Goal: Browse casually

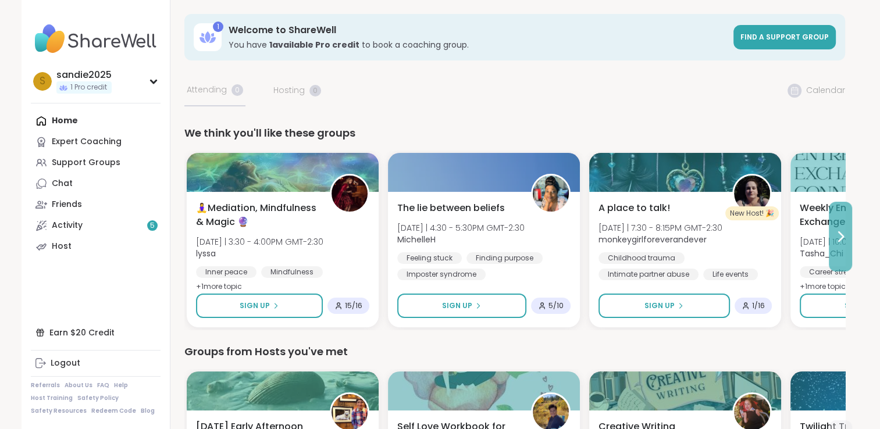
click at [841, 238] on icon at bounding box center [841, 236] width 5 height 9
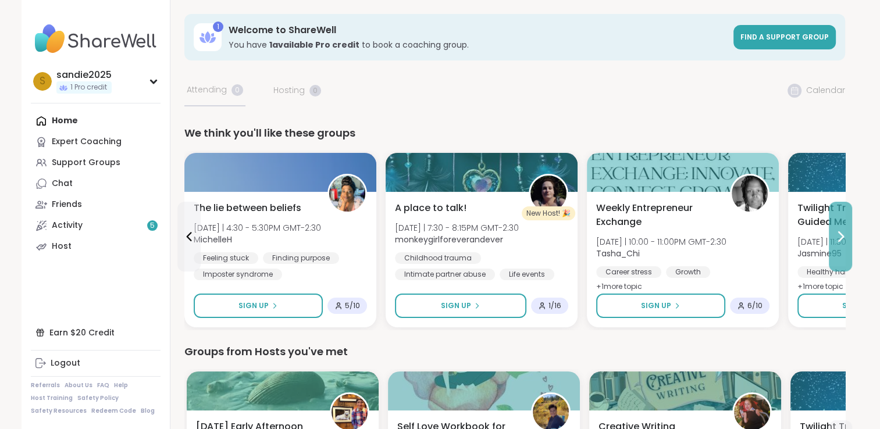
click at [841, 239] on icon at bounding box center [841, 236] width 5 height 9
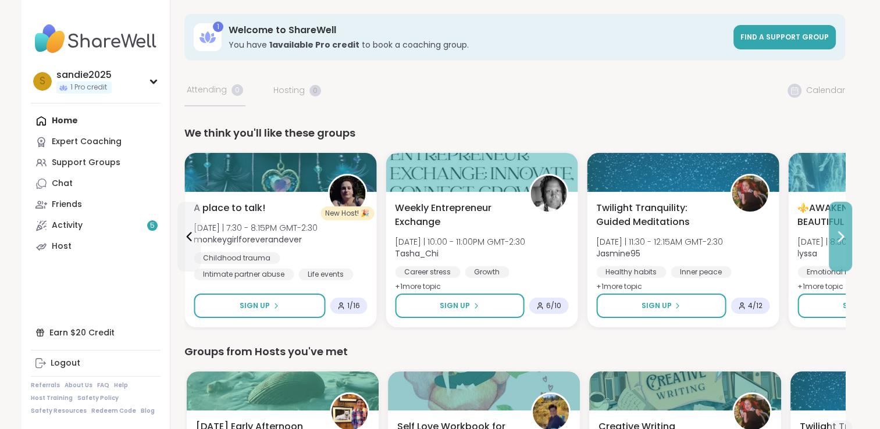
click at [841, 239] on icon at bounding box center [841, 236] width 5 height 9
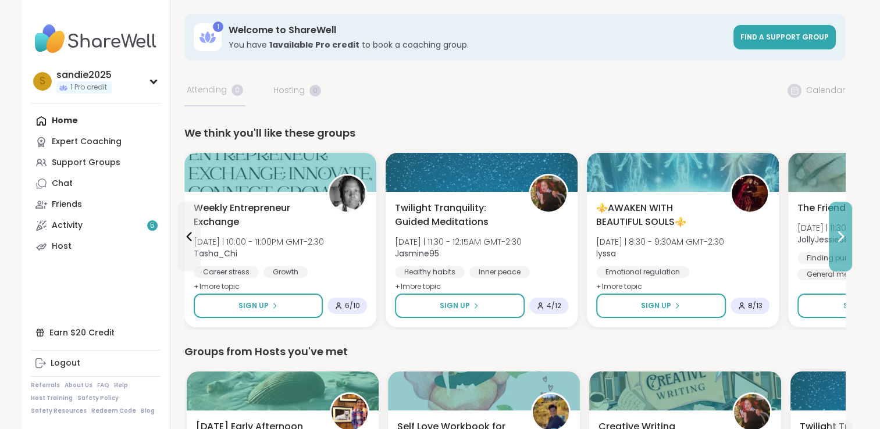
click at [841, 239] on icon at bounding box center [841, 236] width 5 height 9
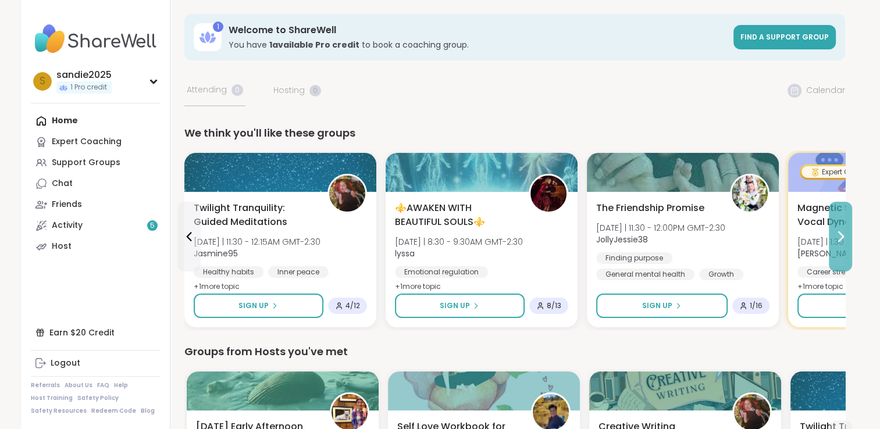
click at [841, 239] on icon at bounding box center [841, 236] width 5 height 9
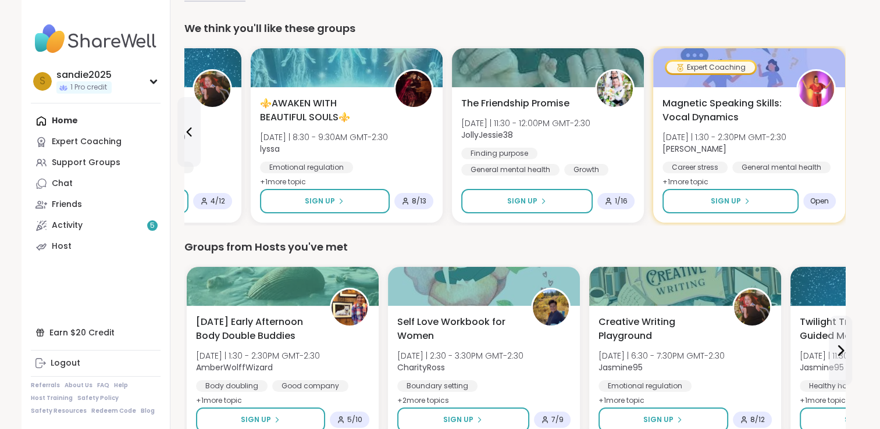
scroll to position [193, 0]
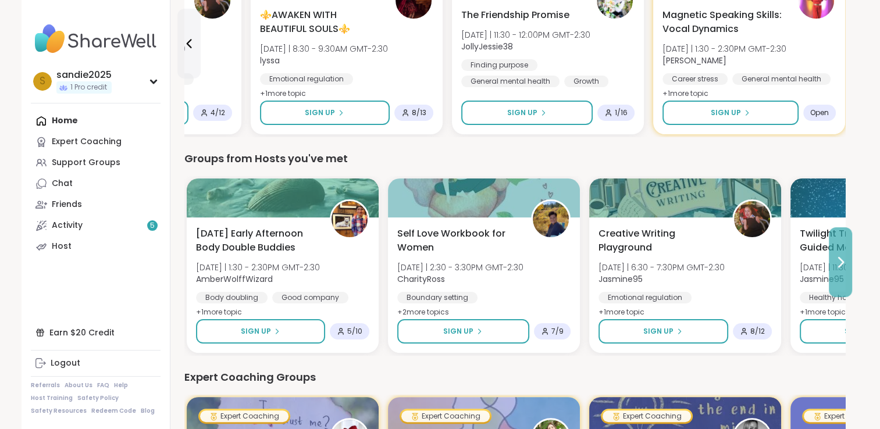
click at [837, 257] on icon at bounding box center [841, 262] width 14 height 14
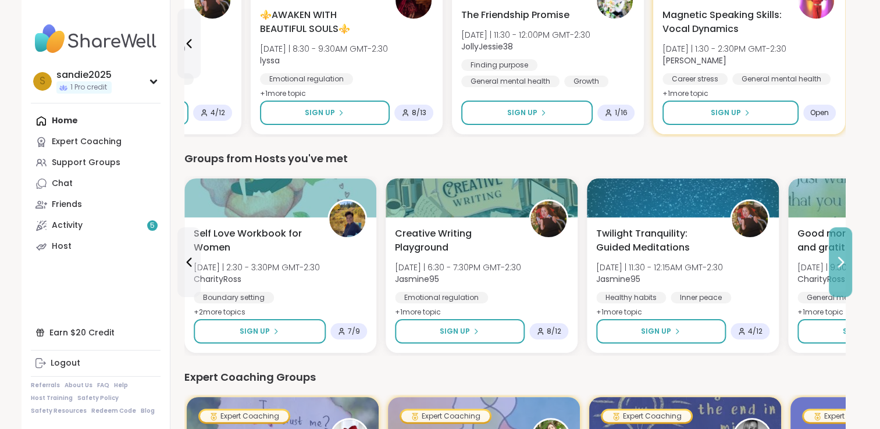
click at [837, 257] on icon at bounding box center [841, 262] width 14 height 14
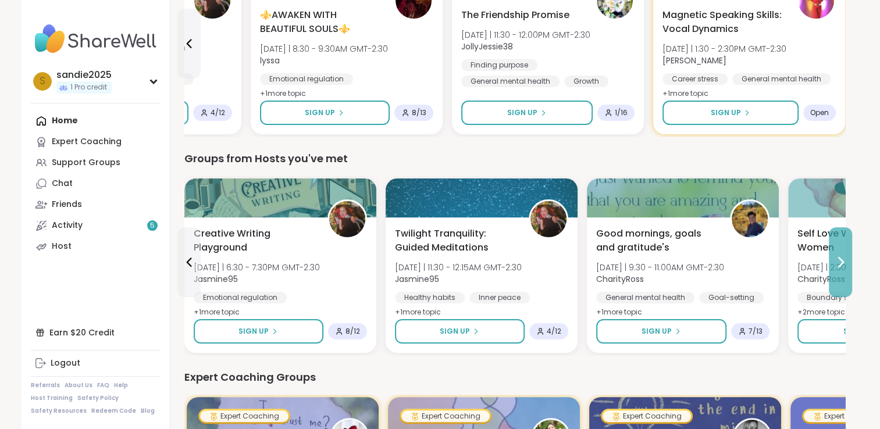
click at [837, 257] on icon at bounding box center [841, 262] width 14 height 14
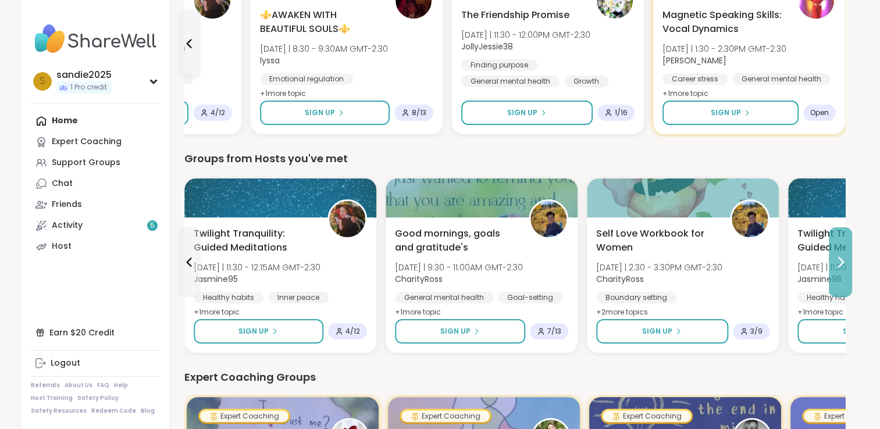
click at [837, 257] on icon at bounding box center [841, 262] width 14 height 14
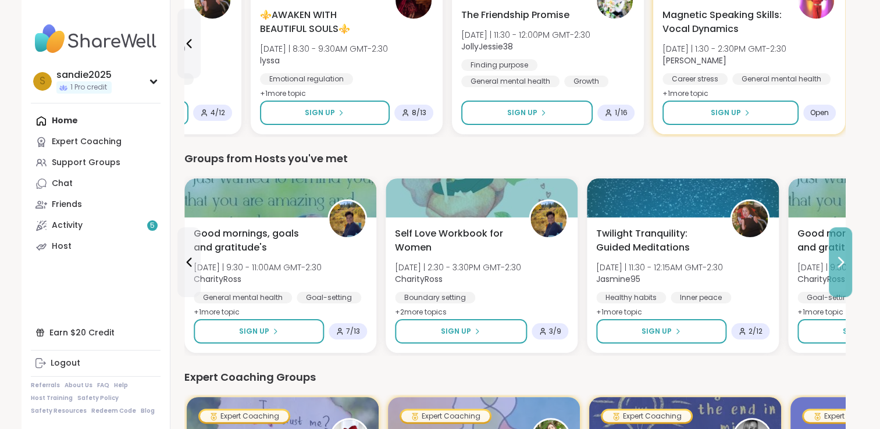
click at [837, 257] on icon at bounding box center [841, 262] width 14 height 14
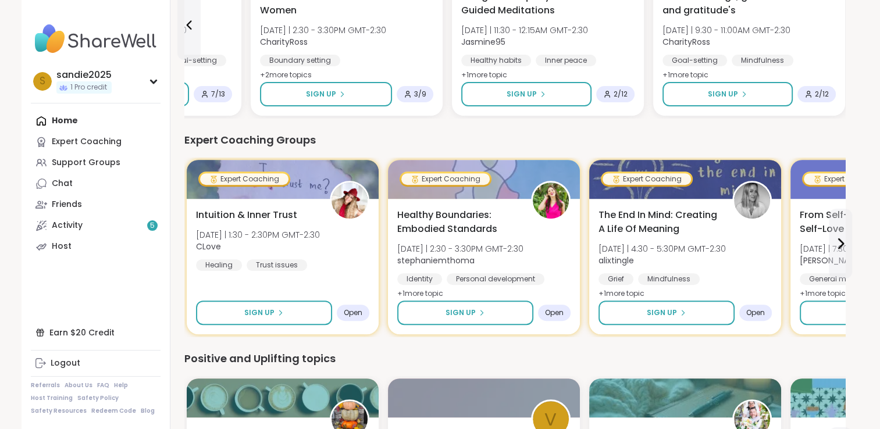
scroll to position [436, 0]
